Goal: Information Seeking & Learning: Learn about a topic

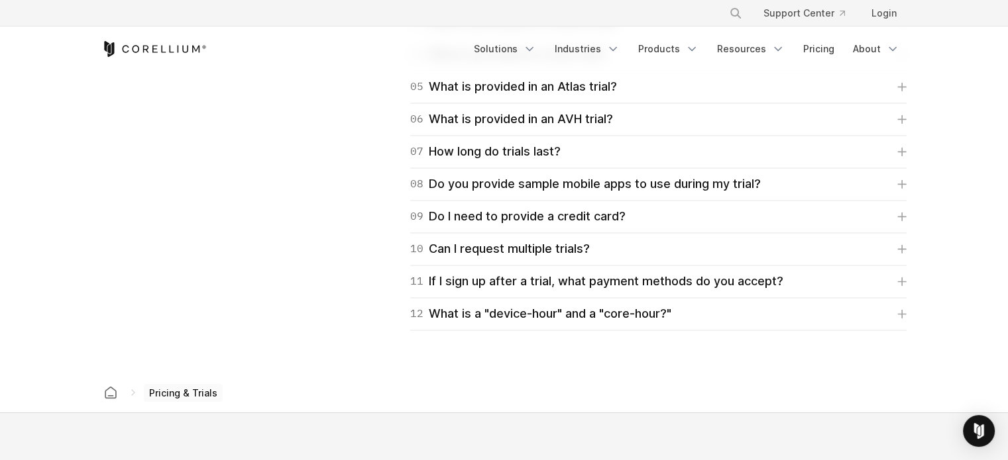
scroll to position [1789, 0]
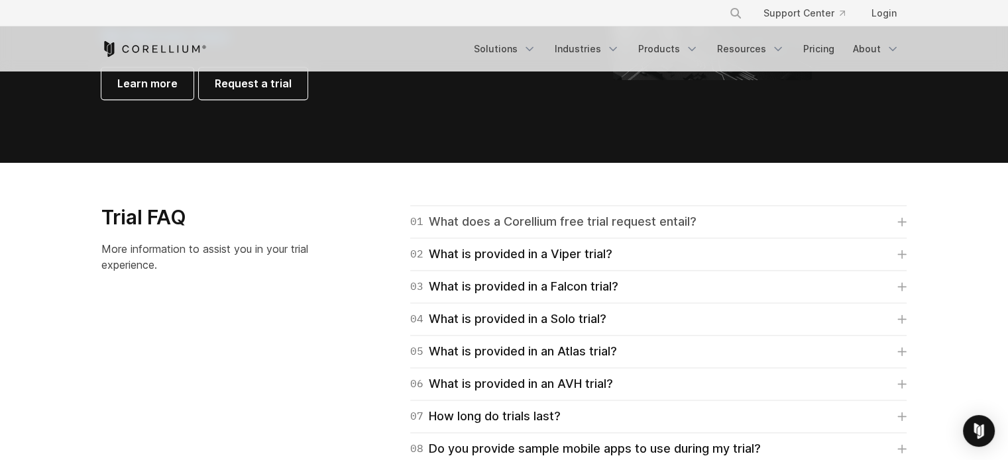
click at [543, 218] on div "01 What does a Corellium free trial request entail?" at bounding box center [553, 222] width 286 height 19
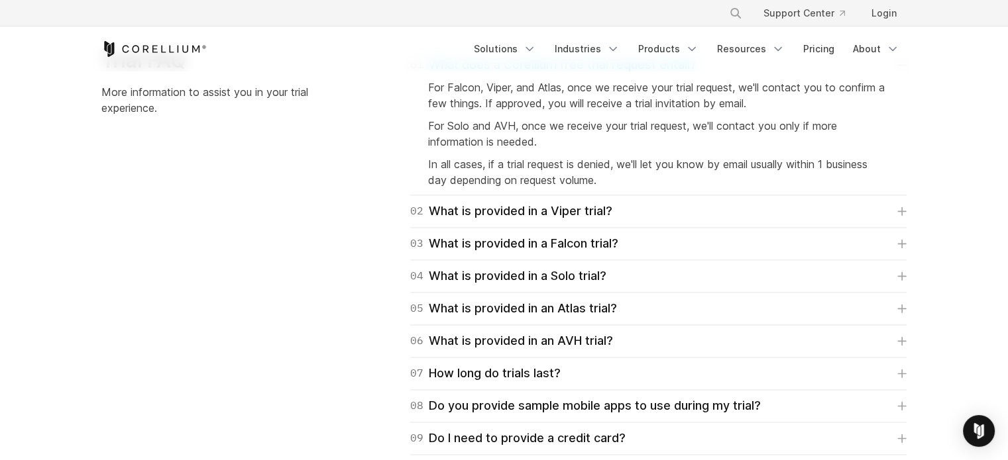
scroll to position [1988, 0]
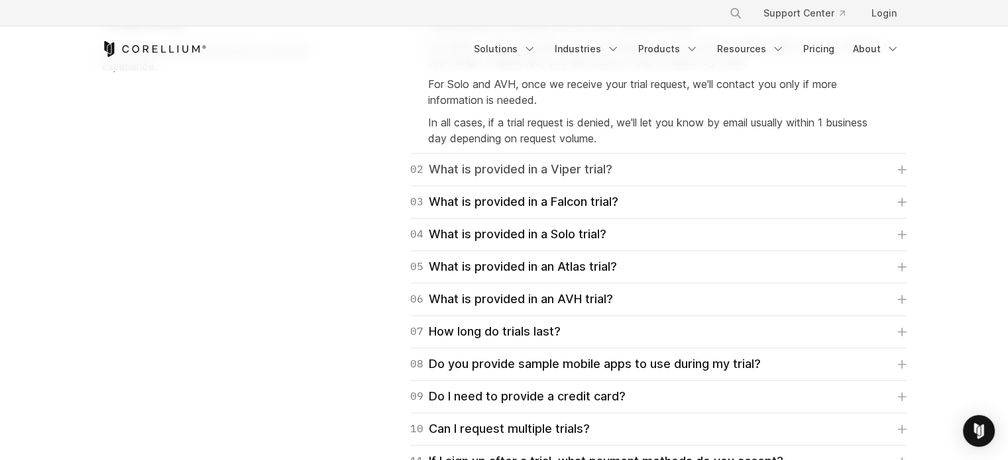
click at [553, 172] on div "02 What is provided in a Viper trial?" at bounding box center [511, 169] width 202 height 19
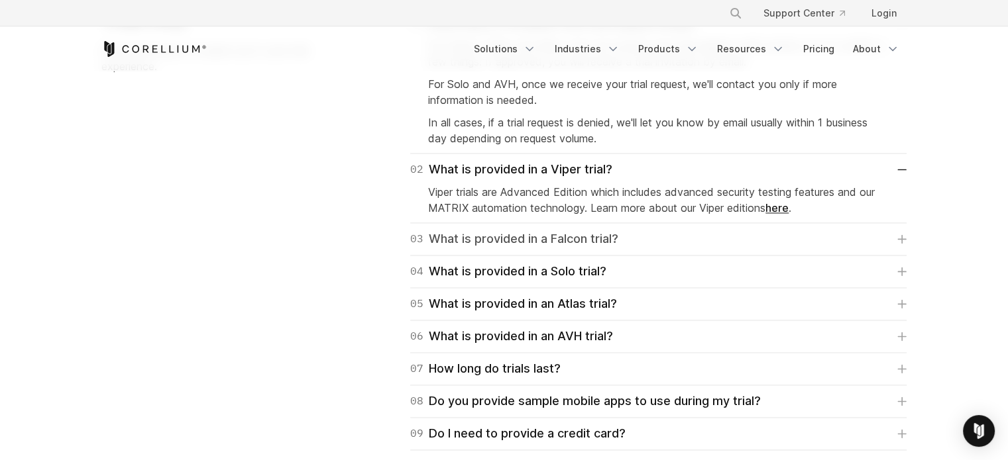
click at [539, 238] on div "03 What is provided in a Falcon trial?" at bounding box center [514, 239] width 208 height 19
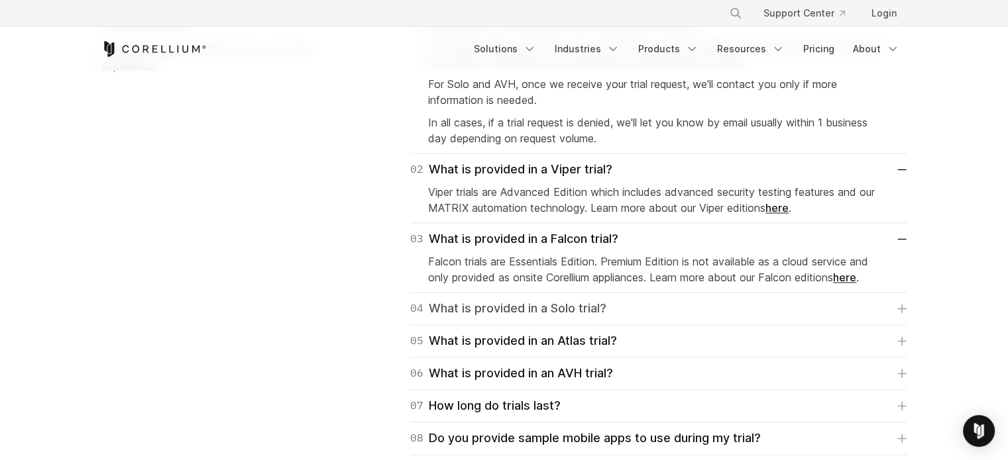
click at [534, 310] on div "04 What is provided in a Solo trial?" at bounding box center [508, 308] width 196 height 19
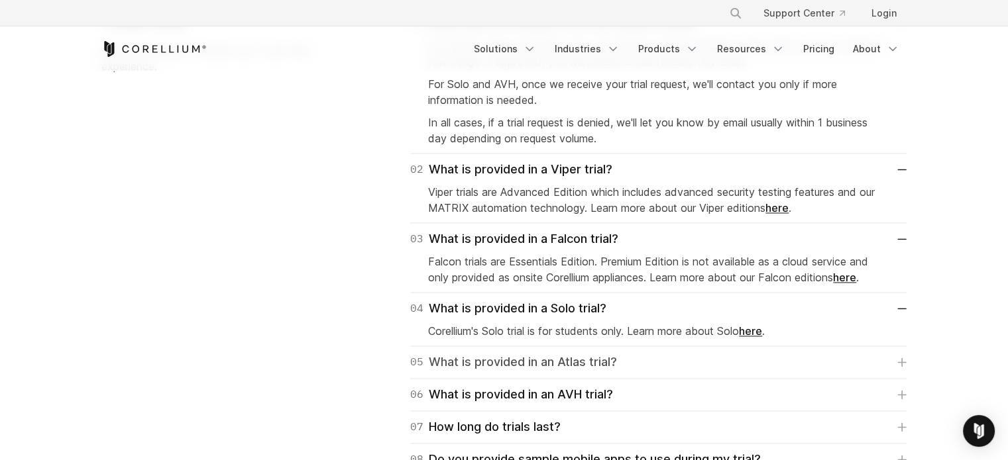
click at [528, 356] on div "05 What is provided in an Atlas trial?" at bounding box center [513, 362] width 207 height 19
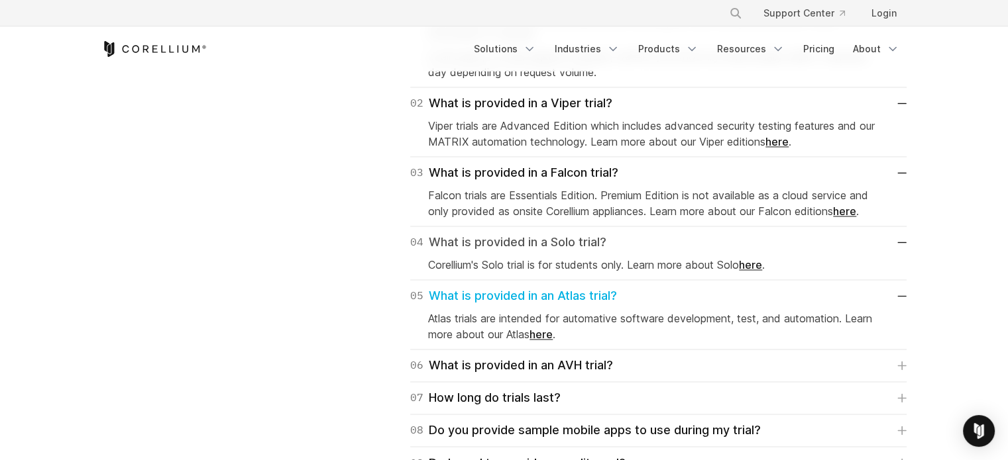
scroll to position [1922, 0]
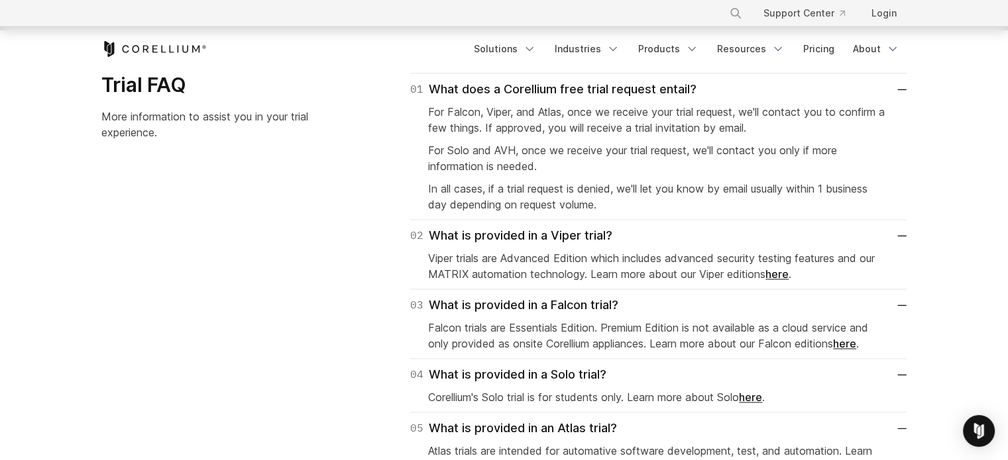
click at [782, 278] on link "here" at bounding box center [776, 274] width 23 height 13
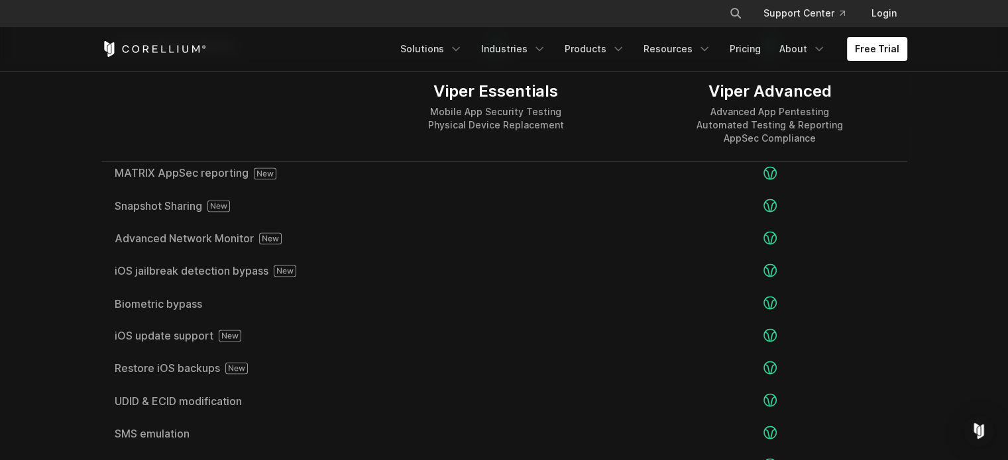
scroll to position [2319, 0]
